Goal: Transaction & Acquisition: Purchase product/service

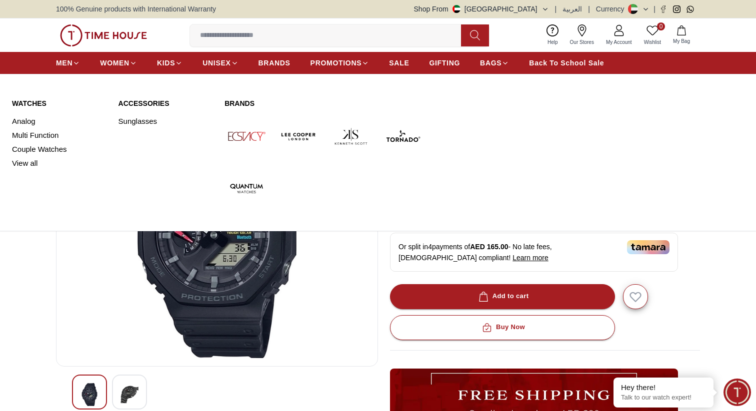
click at [11, 134] on div "Watches Analog Multi Function Couple Watches View all Accessories Sunglasses Br…" at bounding box center [378, 154] width 756 height 152
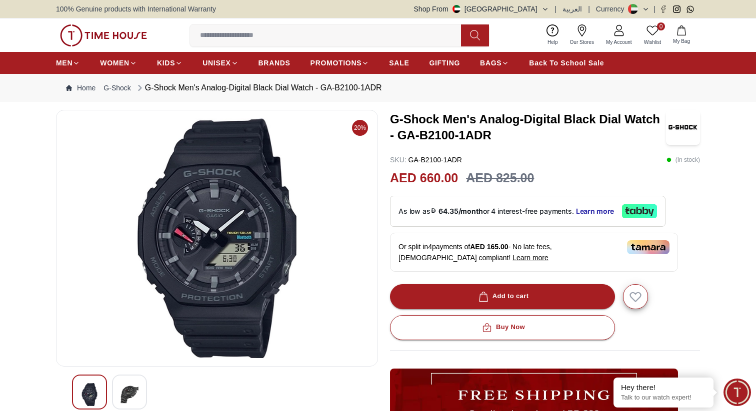
click at [99, 36] on img at bounding box center [103, 35] width 87 height 22
click at [592, 210] on span "Learn more" at bounding box center [595, 211] width 38 height 8
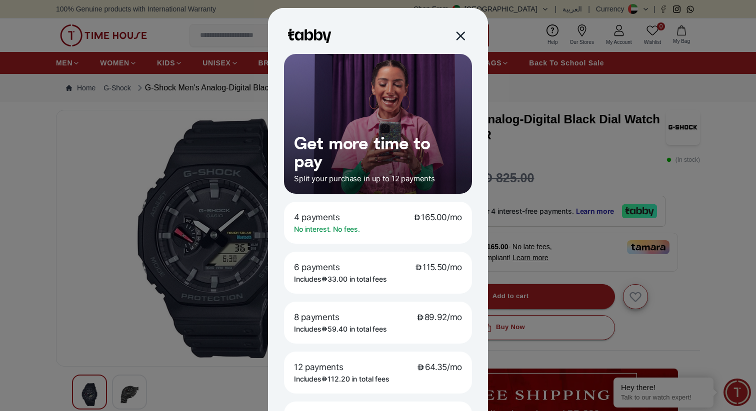
click at [459, 37] on div at bounding box center [459, 35] width 11 height 11
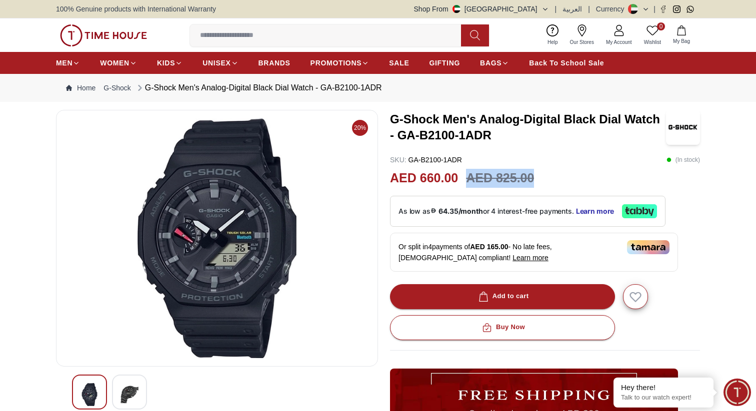
drag, startPoint x: 466, startPoint y: 179, endPoint x: 549, endPoint y: 175, distance: 82.6
click at [549, 175] on div "AED 660.00 AED 825.00" at bounding box center [545, 178] width 310 height 19
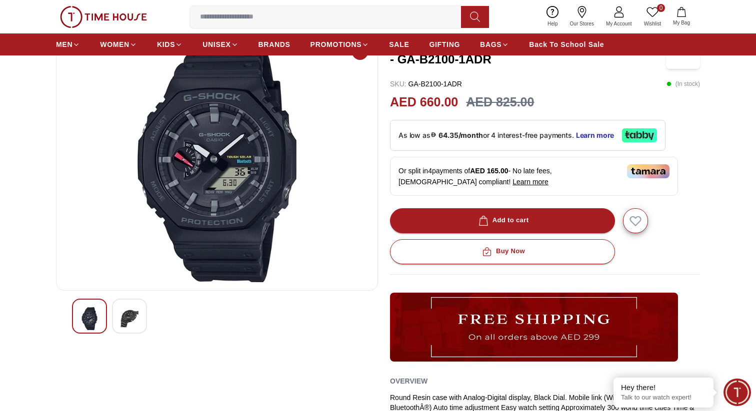
scroll to position [74, 0]
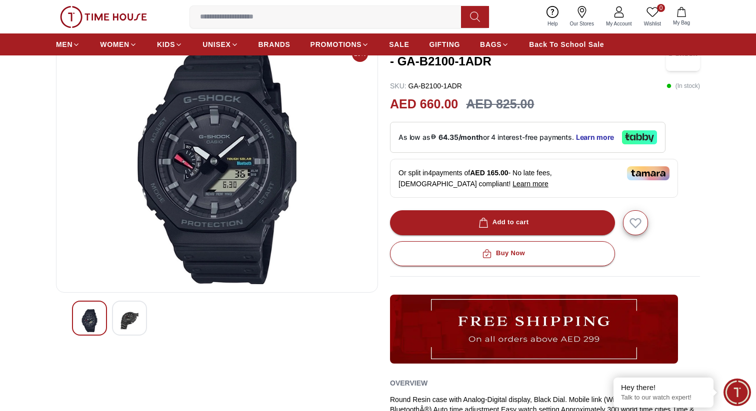
click at [131, 313] on img at bounding box center [129, 320] width 18 height 23
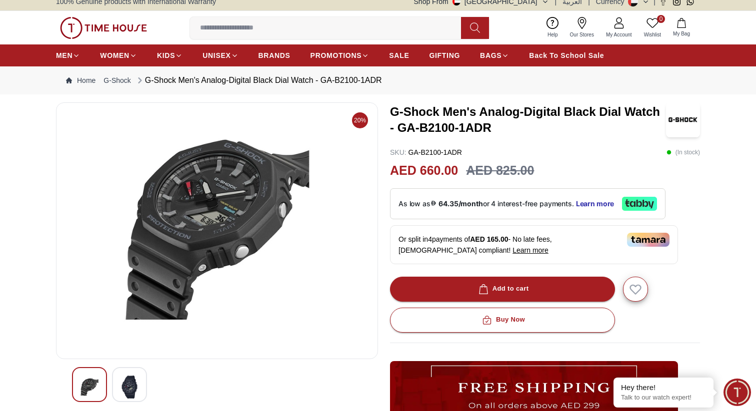
scroll to position [0, 0]
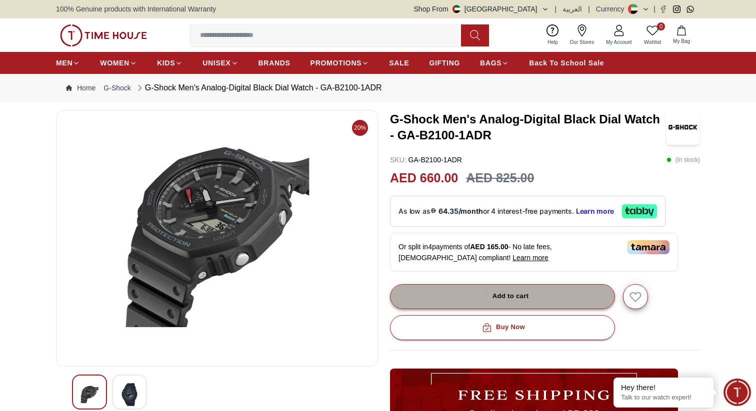
click at [503, 296] on div "Add to cart" at bounding box center [502, 296] width 52 height 11
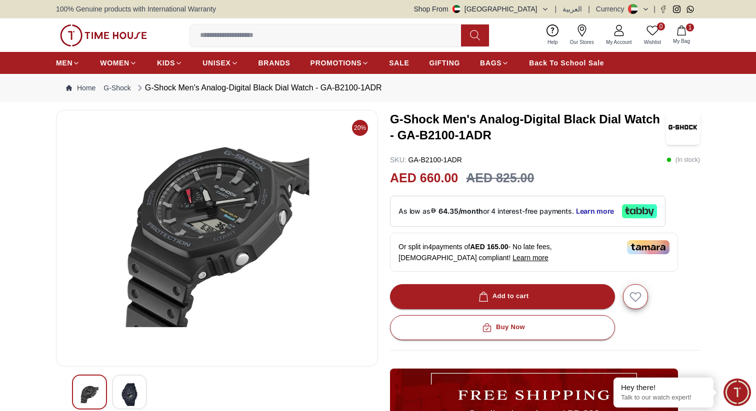
click at [683, 35] on icon "button" at bounding box center [681, 30] width 8 height 10
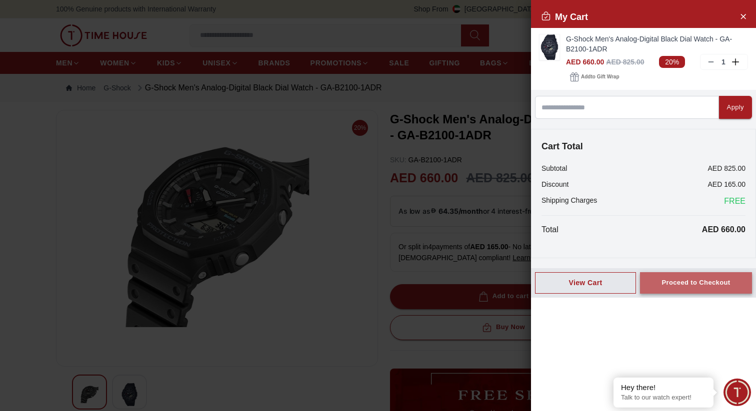
click at [684, 280] on div "Proceed to Checkout" at bounding box center [695, 282] width 68 height 11
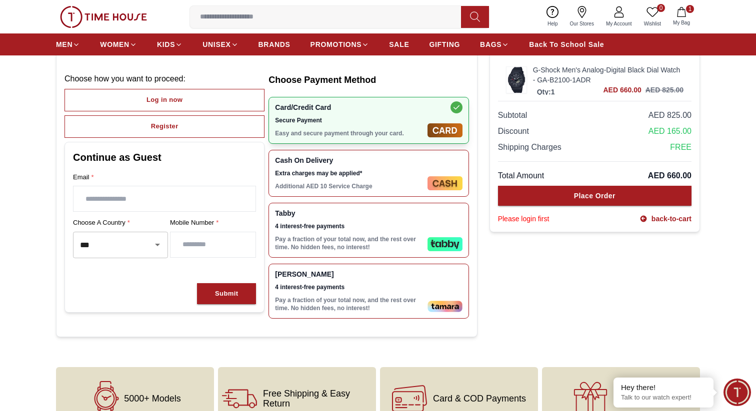
scroll to position [92, 0]
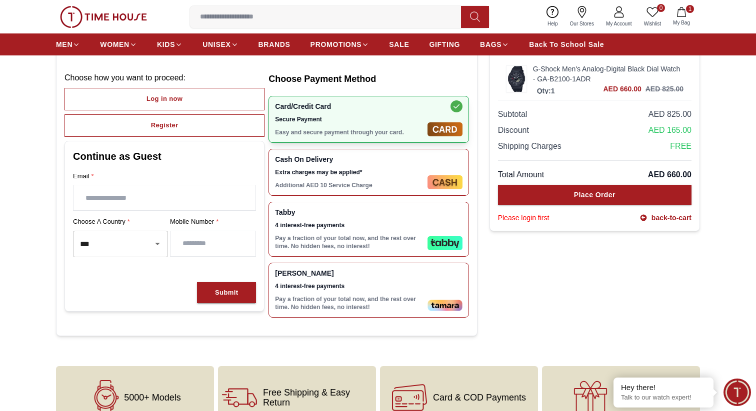
click at [396, 228] on span "4 interest-free payments" at bounding box center [349, 225] width 148 height 8
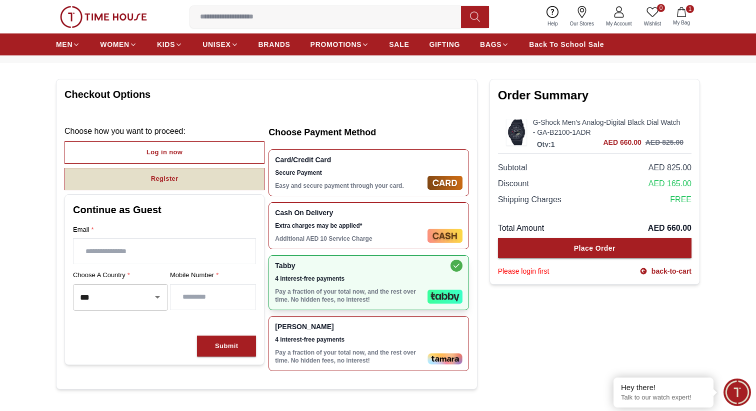
scroll to position [40, 0]
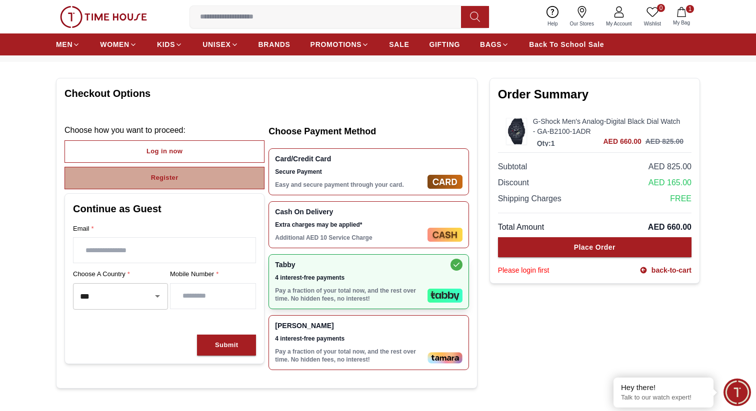
click at [143, 185] on button "Register" at bounding box center [164, 178] width 200 height 22
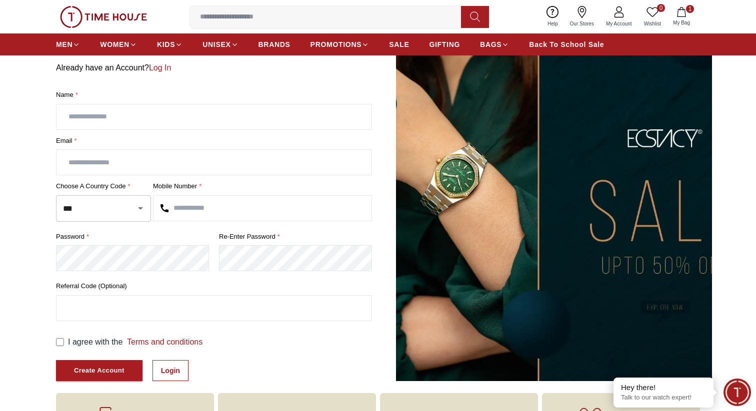
click at [118, 109] on input "text" at bounding box center [213, 116] width 315 height 25
type input "**********"
click at [102, 161] on input "text" at bounding box center [213, 162] width 315 height 25
type input "**********"
click at [221, 209] on input "text" at bounding box center [262, 208] width 218 height 25
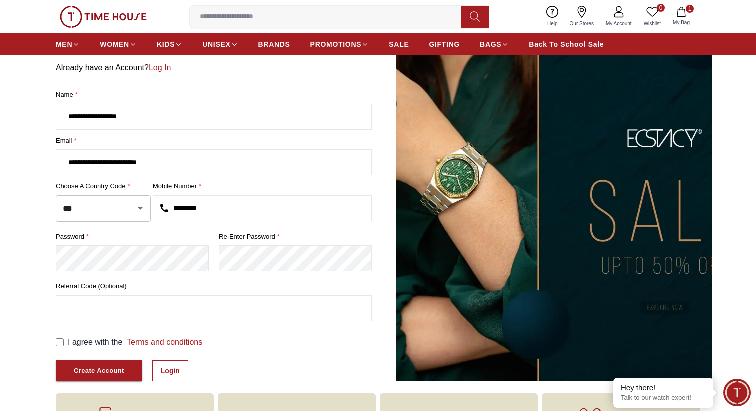
type input "*********"
click at [78, 342] on label "I agree with the Terms and conditions" at bounding box center [135, 342] width 134 height 12
click at [94, 371] on div "Create Account" at bounding box center [99, 370] width 50 height 11
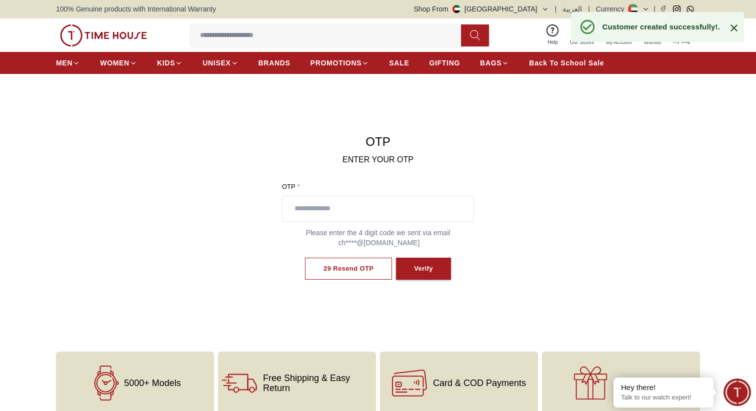
click at [326, 214] on input "text" at bounding box center [377, 208] width 191 height 25
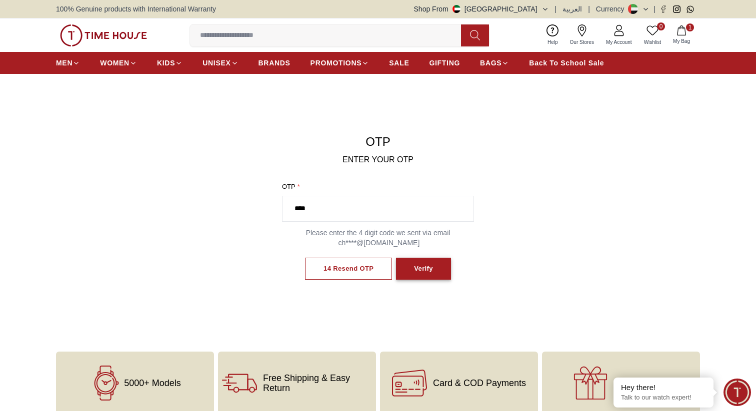
type input "****"
click at [420, 269] on div "Verify" at bounding box center [423, 268] width 19 height 11
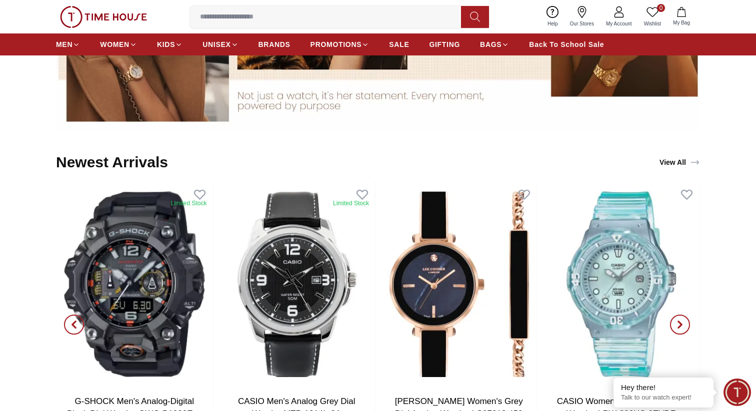
scroll to position [995, 0]
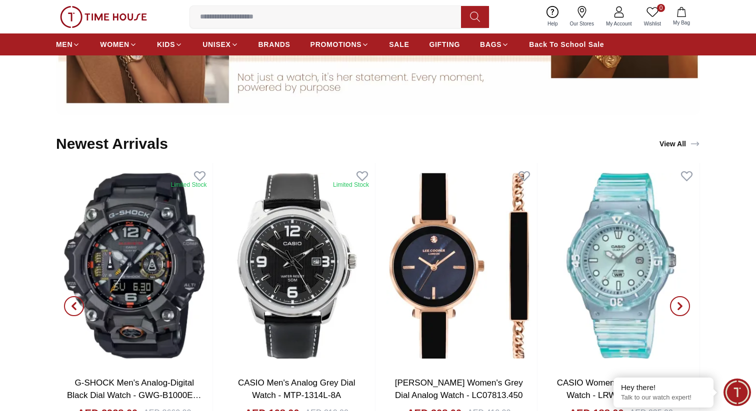
click at [278, 17] on input at bounding box center [329, 17] width 279 height 20
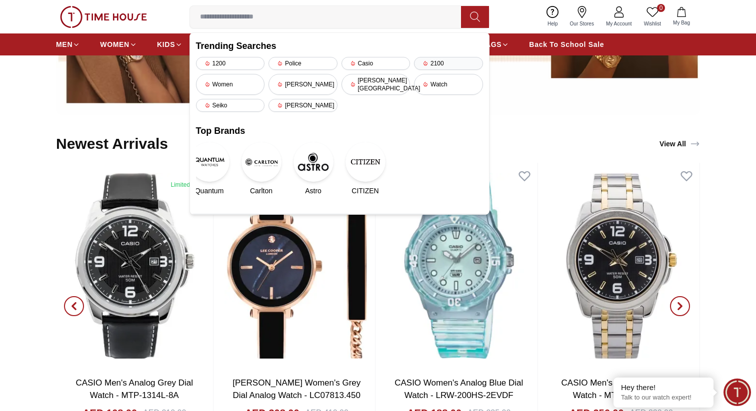
click at [437, 62] on div "2100" at bounding box center [448, 63] width 69 height 13
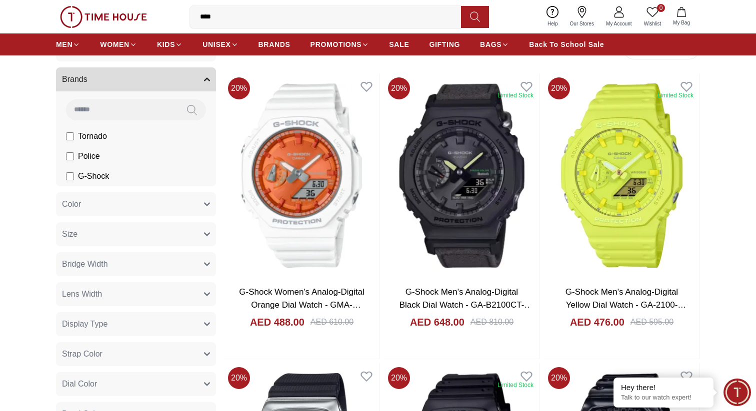
scroll to position [76, 0]
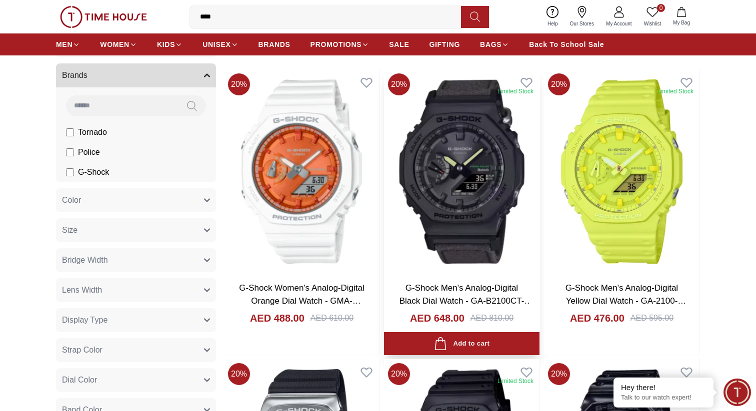
click at [464, 283] on link "G-Shock Men's Analog-Digital Black Dial Watch - GA-B2100CT-1A5DR" at bounding box center [465, 300] width 133 height 35
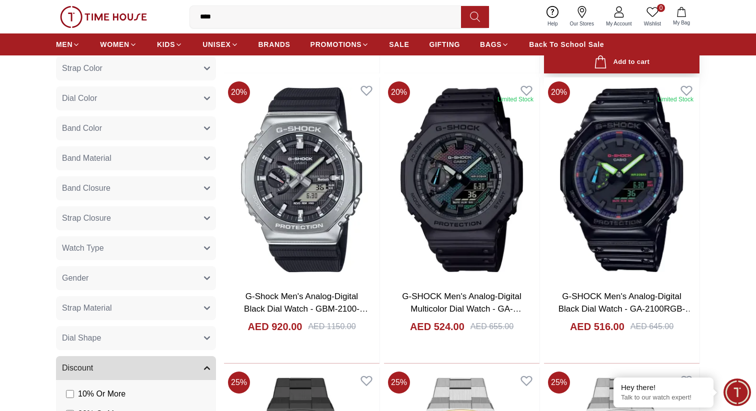
scroll to position [359, 0]
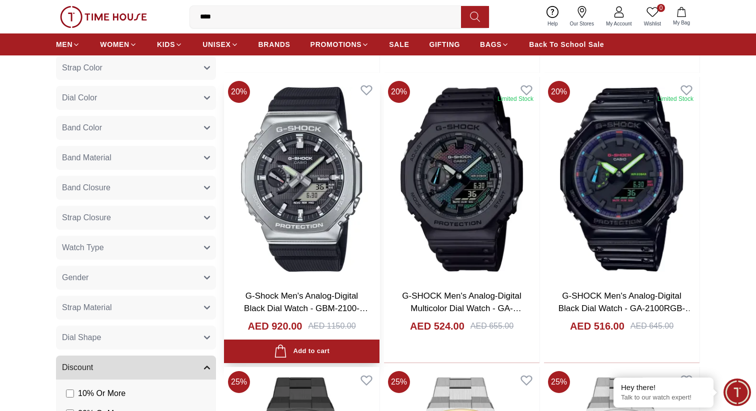
click at [309, 220] on img at bounding box center [301, 179] width 155 height 204
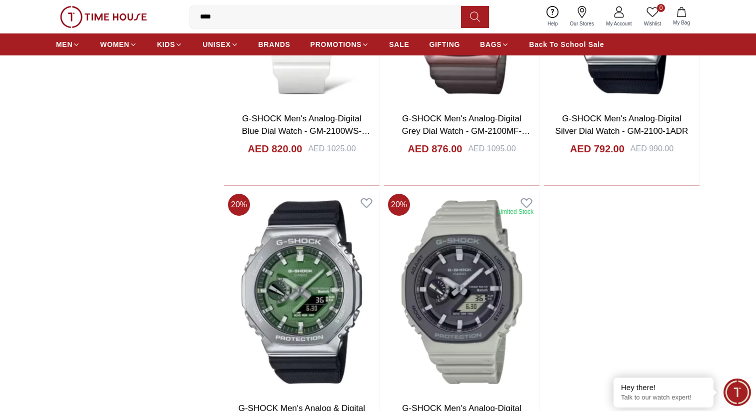
scroll to position [1828, 0]
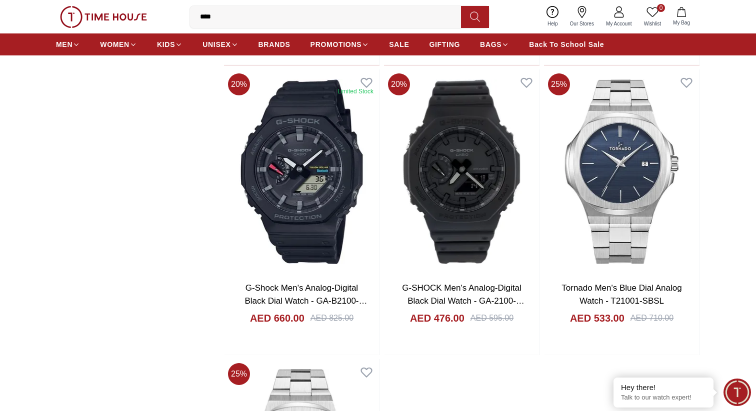
scroll to position [3265, 0]
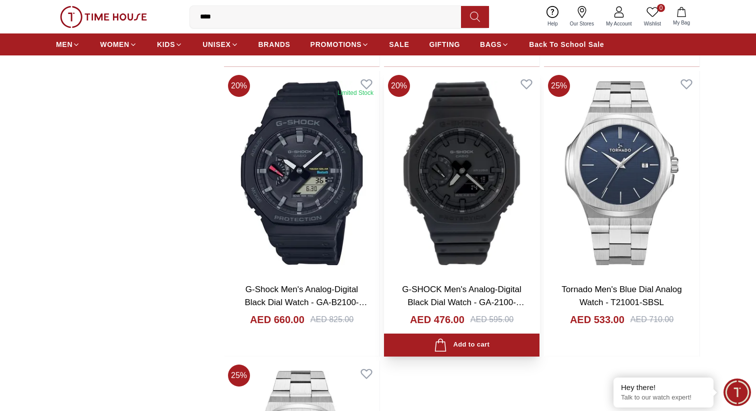
click at [476, 294] on link "G-SHOCK Men's Analog-Digital Black Dial Watch - GA-2100-1A1DR" at bounding box center [463, 302] width 122 height 35
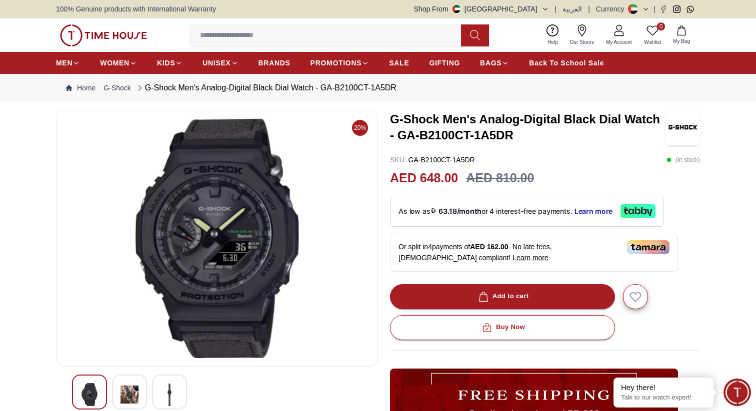
click at [129, 391] on img at bounding box center [129, 394] width 18 height 23
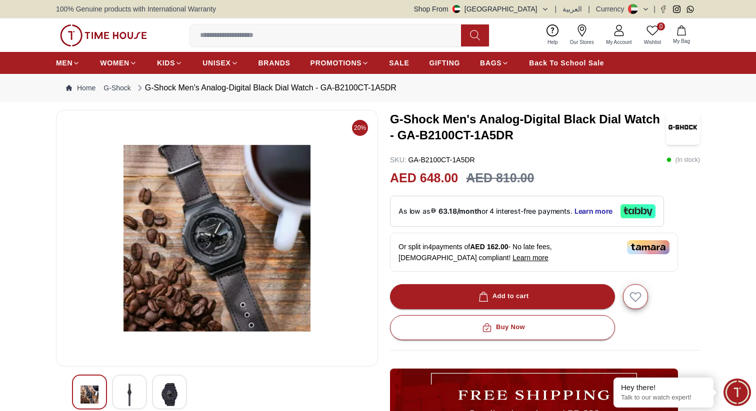
click at [153, 394] on div at bounding box center [169, 392] width 35 height 35
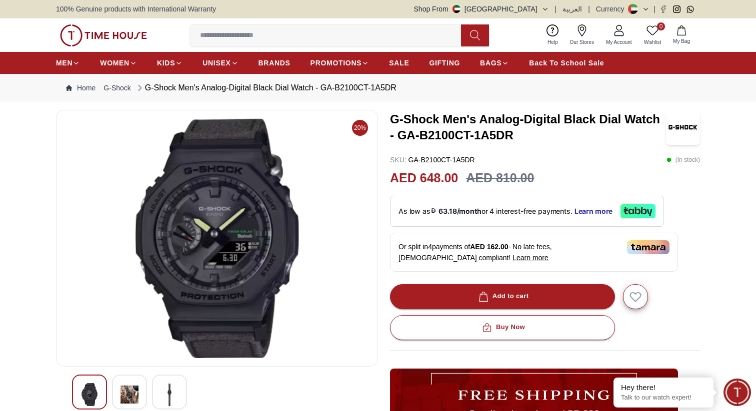
click at [184, 234] on img at bounding box center [216, 238] width 305 height 240
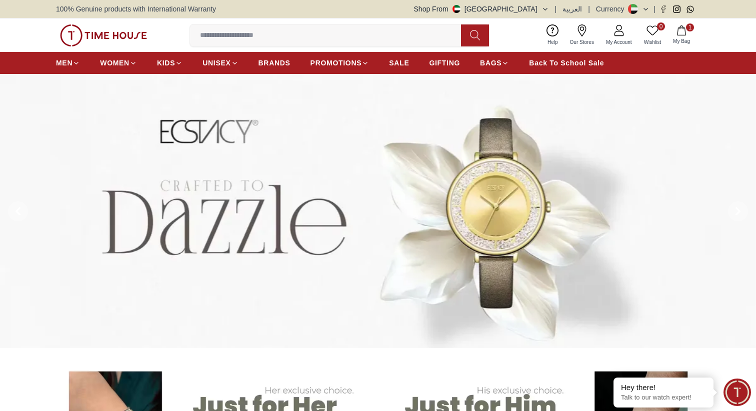
click at [684, 33] on icon "button" at bounding box center [681, 30] width 10 height 10
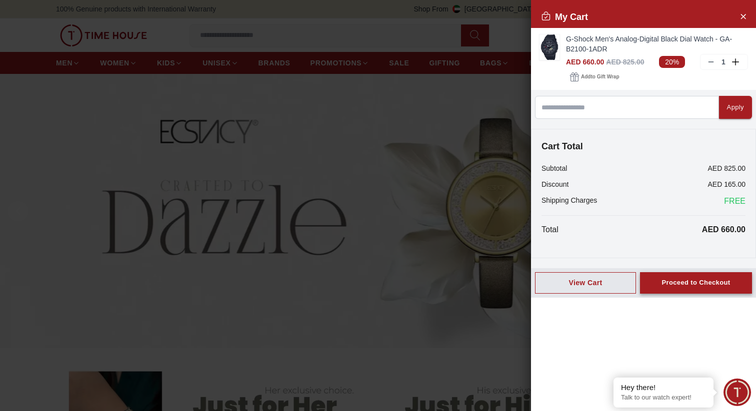
click at [655, 279] on button "Proceed to Checkout" at bounding box center [696, 282] width 112 height 21
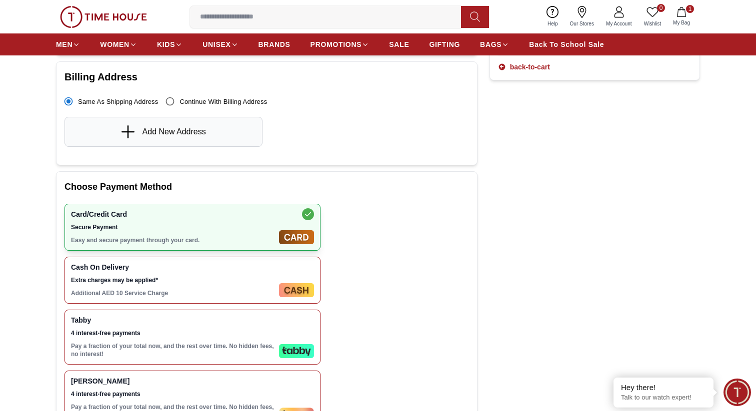
scroll to position [247, 0]
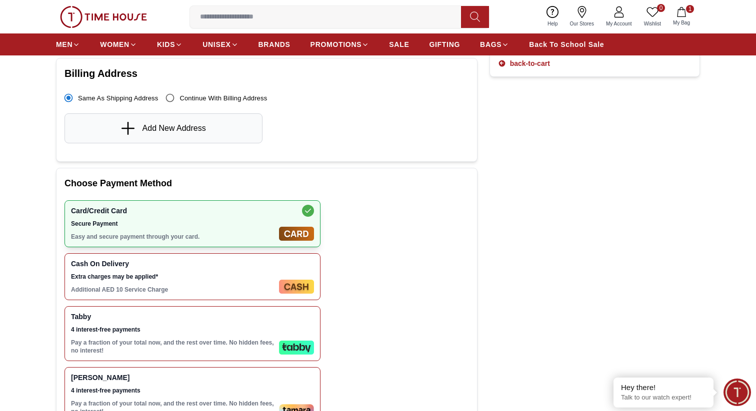
click at [200, 333] on span "4 interest-free payments" at bounding box center [173, 330] width 204 height 8
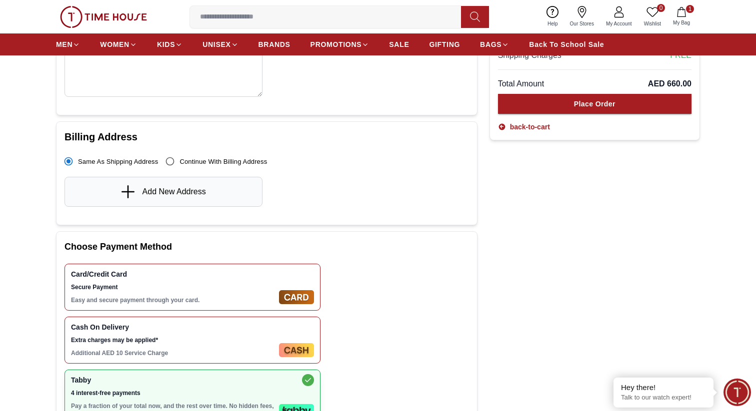
scroll to position [0, 0]
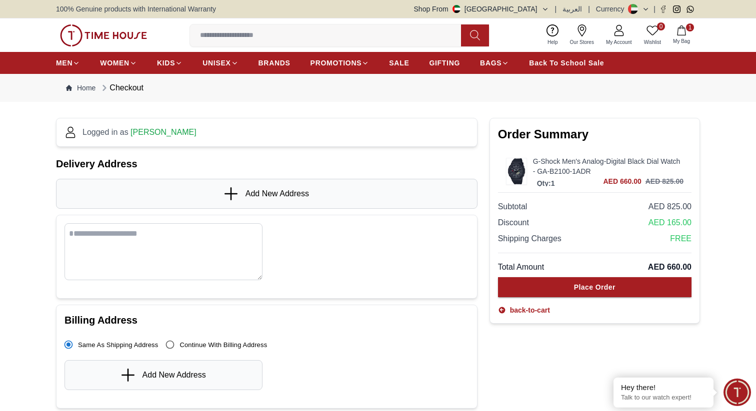
click at [252, 190] on span "Add New Address" at bounding box center [276, 194] width 63 height 12
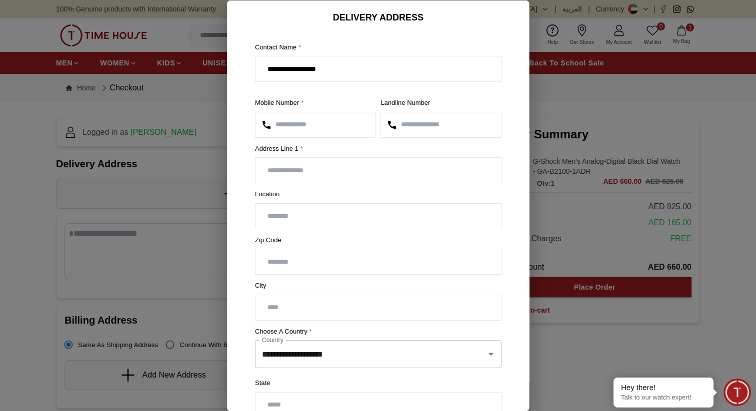
click at [332, 172] on input "text" at bounding box center [377, 170] width 245 height 25
type input "*"
type input "**********"
click at [331, 216] on input "text" at bounding box center [377, 215] width 245 height 25
type input "**********"
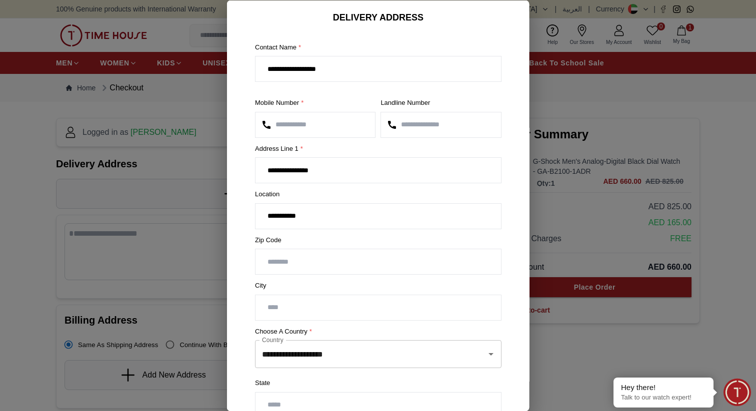
click at [312, 304] on input "text" at bounding box center [377, 307] width 245 height 25
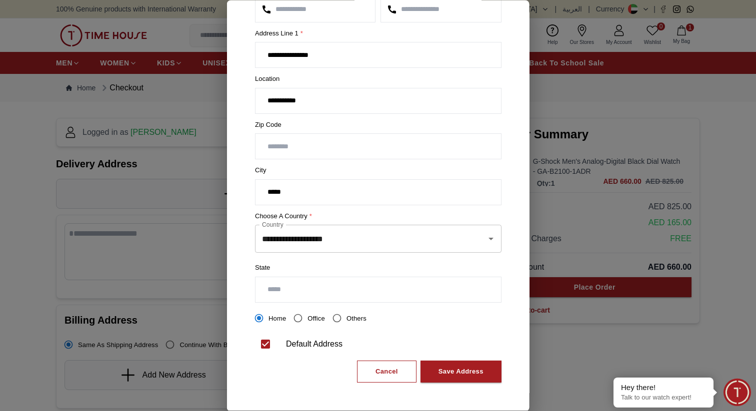
type input "*****"
click at [330, 292] on input "text" at bounding box center [377, 289] width 245 height 25
type input "*****"
click at [458, 370] on div "Save Address" at bounding box center [460, 371] width 45 height 11
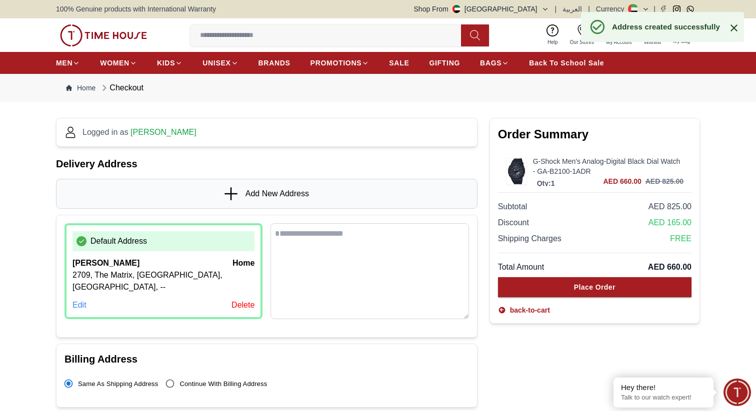
click at [327, 319] on div "Default Address Ashish Karan Chawla home 2709, The Matrix, Dubai, United Arab E…" at bounding box center [266, 276] width 421 height 123
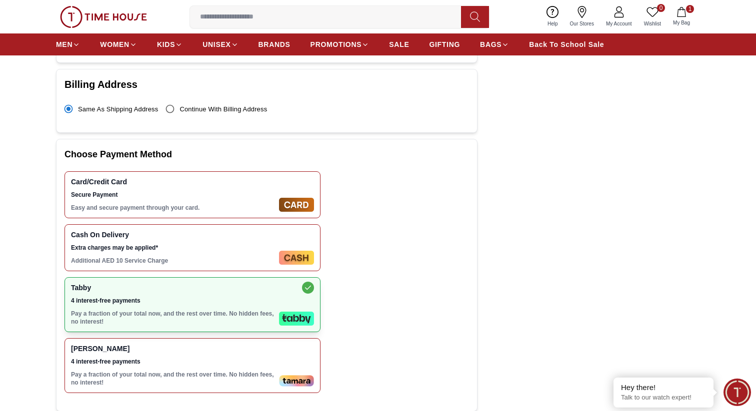
scroll to position [258, 0]
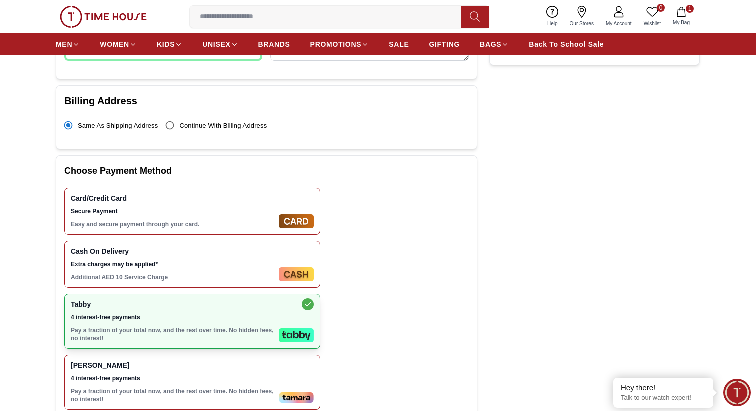
click at [340, 307] on div "Card/Credit Card Secure Payment Easy and secure payment through your card. Cash…" at bounding box center [266, 299] width 404 height 222
